Goal: Entertainment & Leisure: Consume media (video, audio)

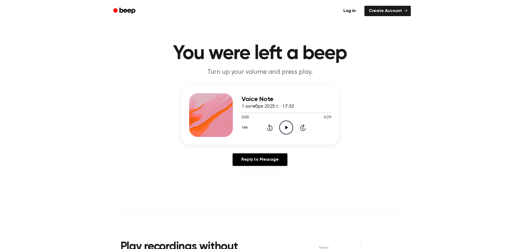
click at [287, 127] on icon at bounding box center [286, 128] width 3 height 4
click at [285, 133] on icon "Play Audio" at bounding box center [286, 127] width 14 height 14
drag, startPoint x: 294, startPoint y: 115, endPoint x: 324, endPoint y: 112, distance: 29.9
click at [324, 112] on div "0:01 0:29 Your browser does not support the [object Object] element." at bounding box center [285, 115] width 89 height 10
drag, startPoint x: 324, startPoint y: 112, endPoint x: 327, endPoint y: 111, distance: 3.3
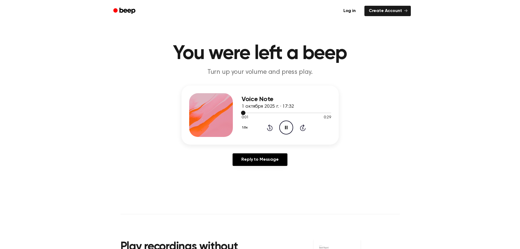
click at [326, 111] on div at bounding box center [285, 112] width 89 height 4
click at [290, 123] on icon "Pause Audio" at bounding box center [286, 127] width 14 height 14
click at [290, 127] on icon "Play Audio" at bounding box center [286, 127] width 14 height 14
click at [284, 129] on icon "Play Audio" at bounding box center [286, 127] width 14 height 14
click at [322, 111] on div at bounding box center [285, 112] width 89 height 4
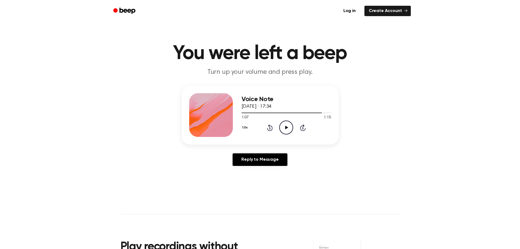
click at [288, 126] on icon "Play Audio" at bounding box center [286, 127] width 14 height 14
